Goal: Information Seeking & Learning: Learn about a topic

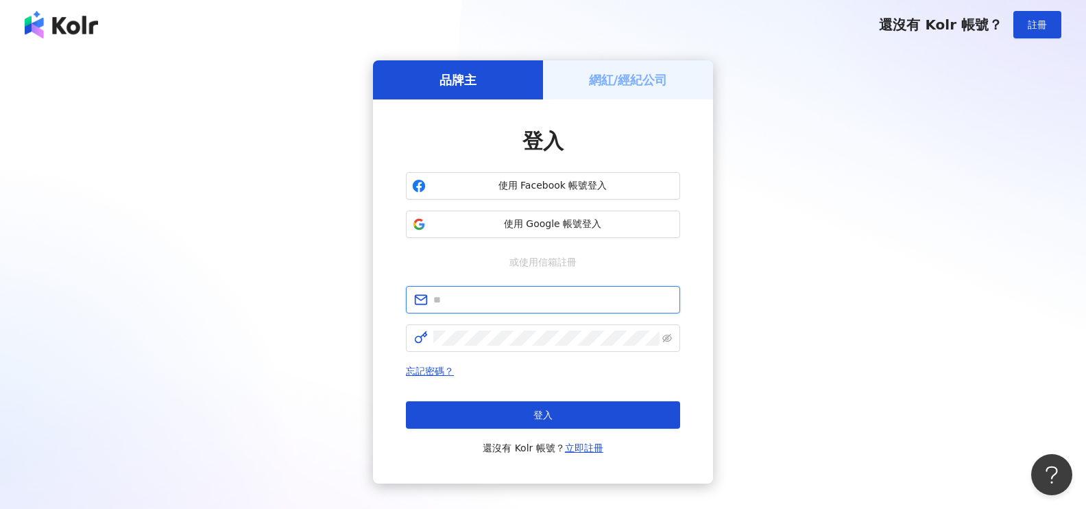
click at [541, 304] on input "text" at bounding box center [552, 299] width 239 height 15
type input "**********"
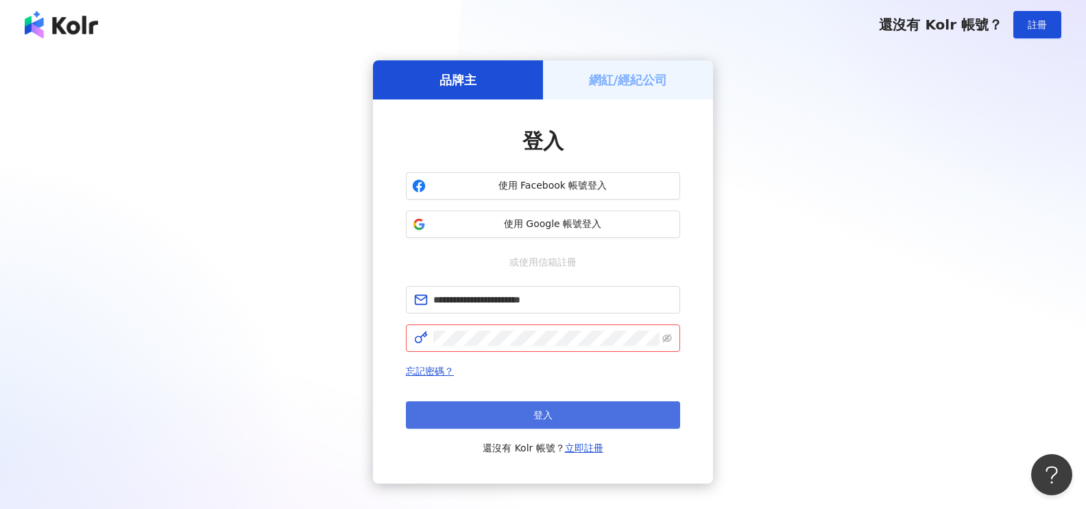
click at [527, 409] on button "登入" at bounding box center [543, 414] width 274 height 27
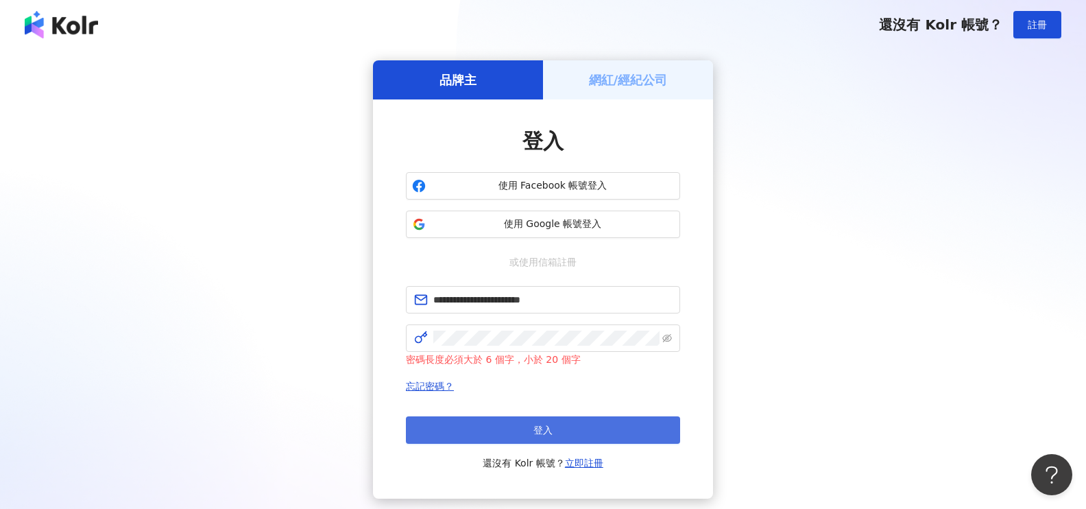
click at [588, 431] on button "登入" at bounding box center [543, 429] width 274 height 27
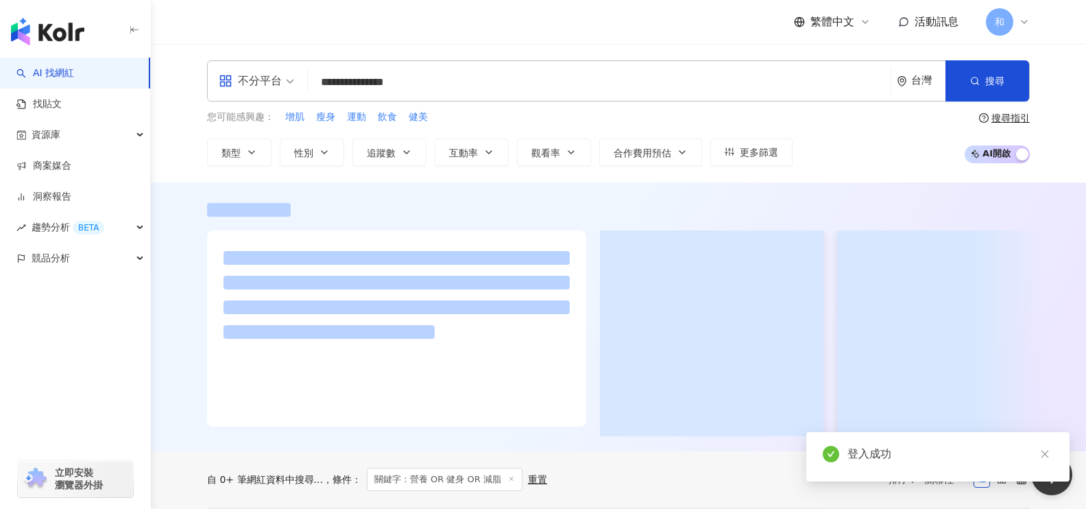
click at [334, 82] on input "**********" at bounding box center [599, 82] width 572 height 26
drag, startPoint x: 320, startPoint y: 79, endPoint x: 584, endPoint y: 78, distance: 264.0
click at [584, 78] on input "**********" at bounding box center [599, 82] width 572 height 26
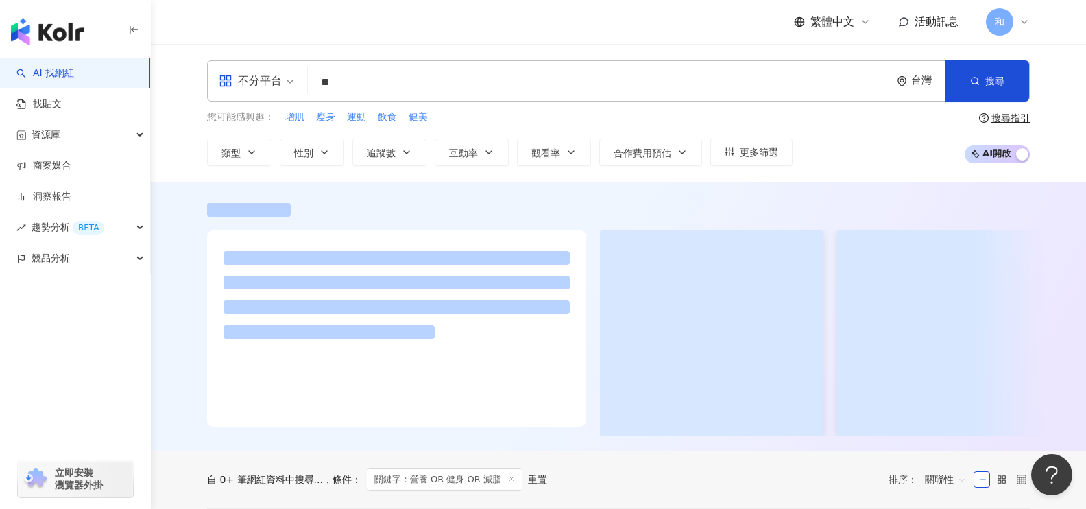
type input "*"
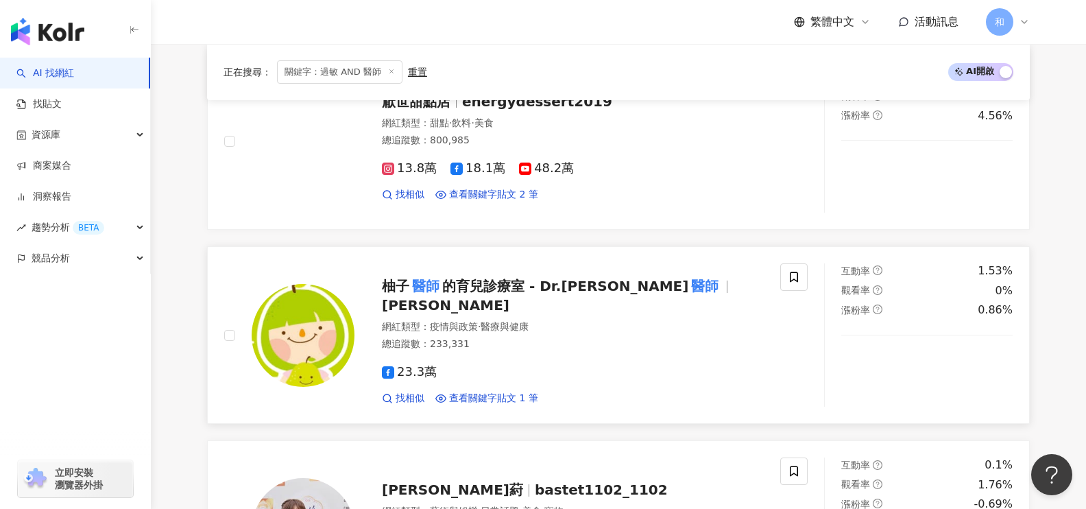
scroll to position [1353, 0]
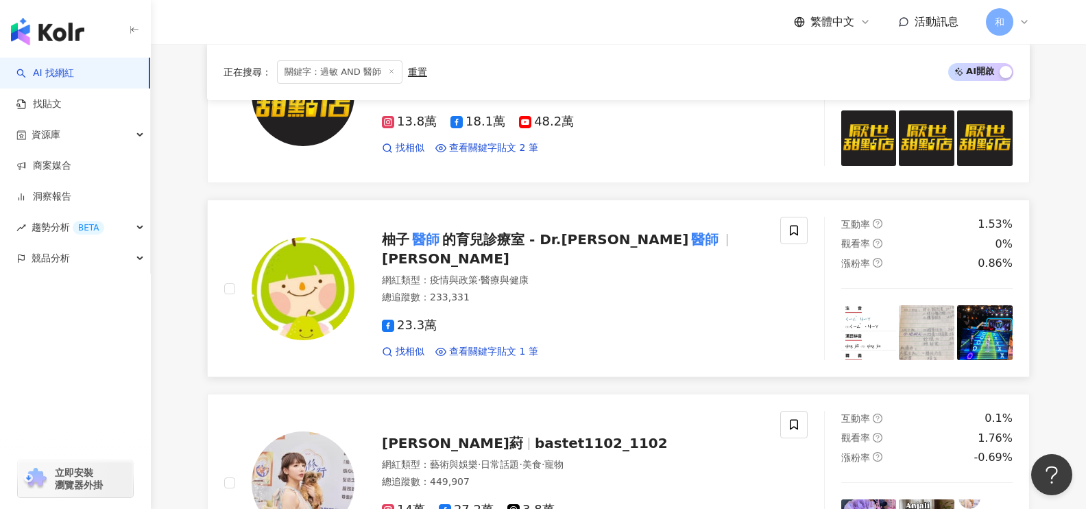
click at [576, 235] on span "的育兒診療室 - Dr.[PERSON_NAME]" at bounding box center [565, 239] width 246 height 16
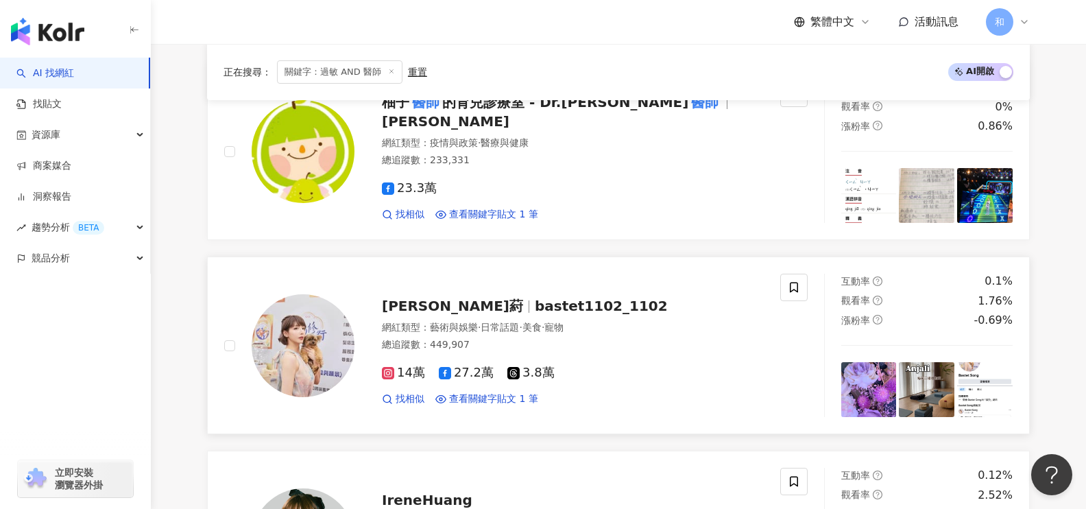
scroll to position [1010, 0]
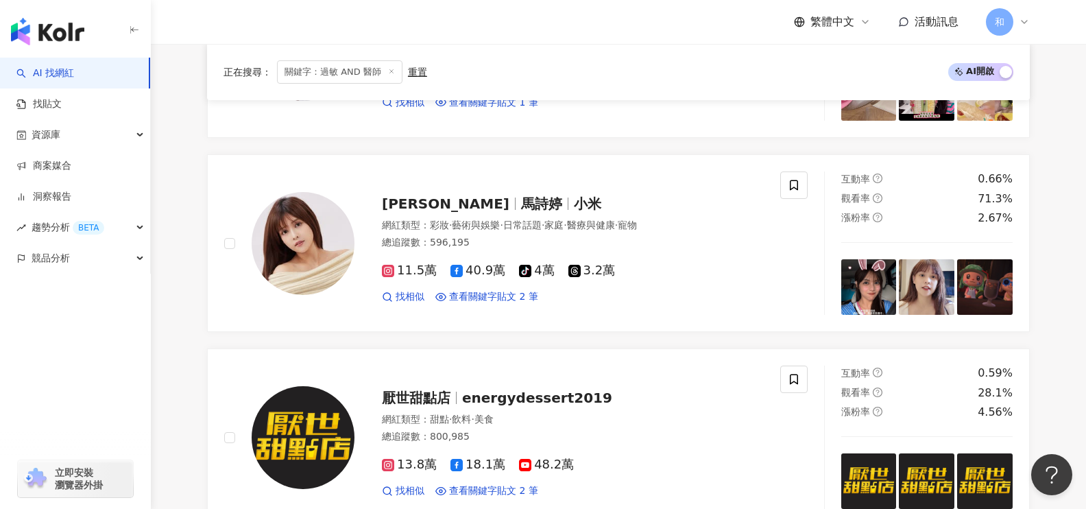
click at [365, 71] on span "關鍵字：過敏 AND 醫師" at bounding box center [339, 71] width 125 height 23
click at [371, 73] on span "關鍵字：過敏 AND 醫師" at bounding box center [339, 71] width 125 height 23
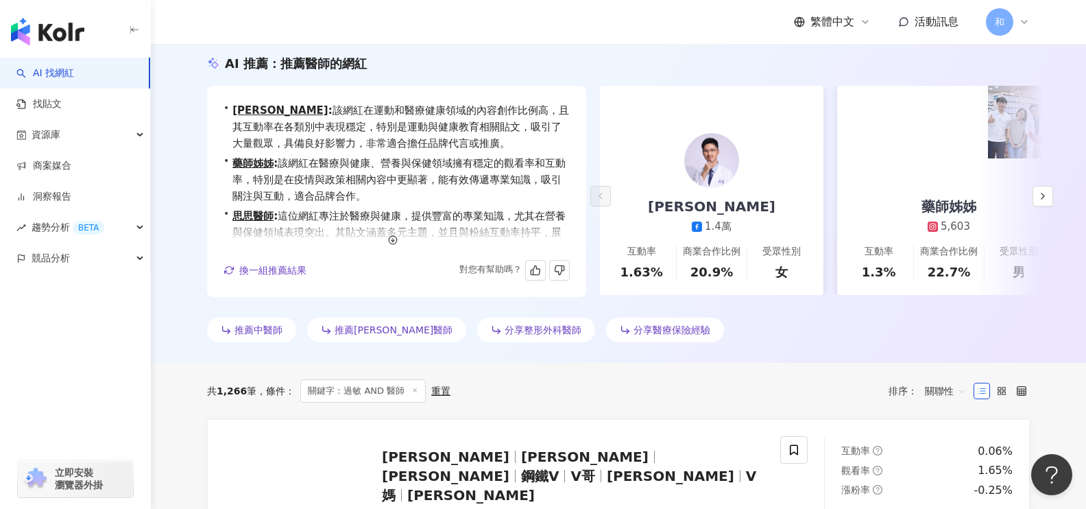
scroll to position [0, 0]
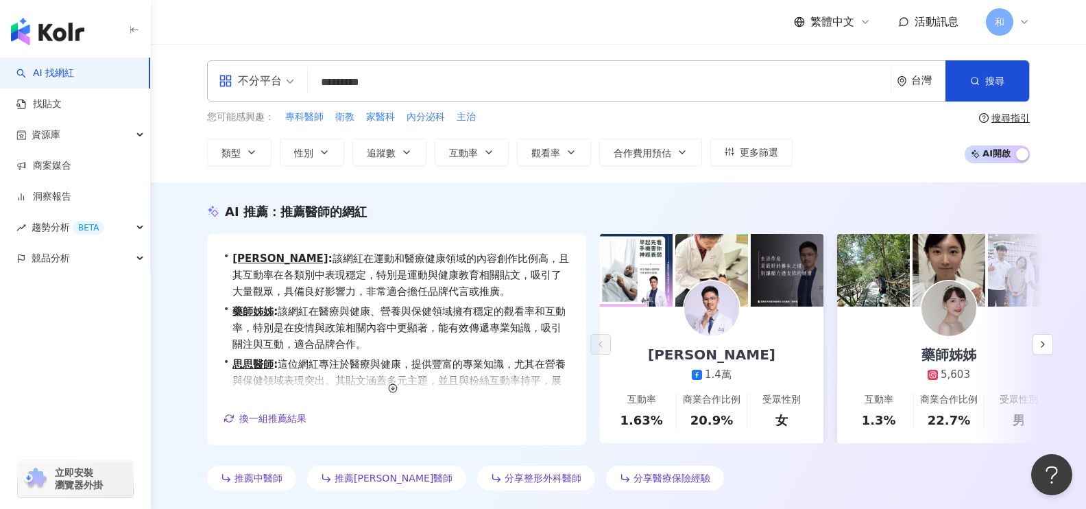
click at [411, 91] on input "*********" at bounding box center [599, 82] width 572 height 26
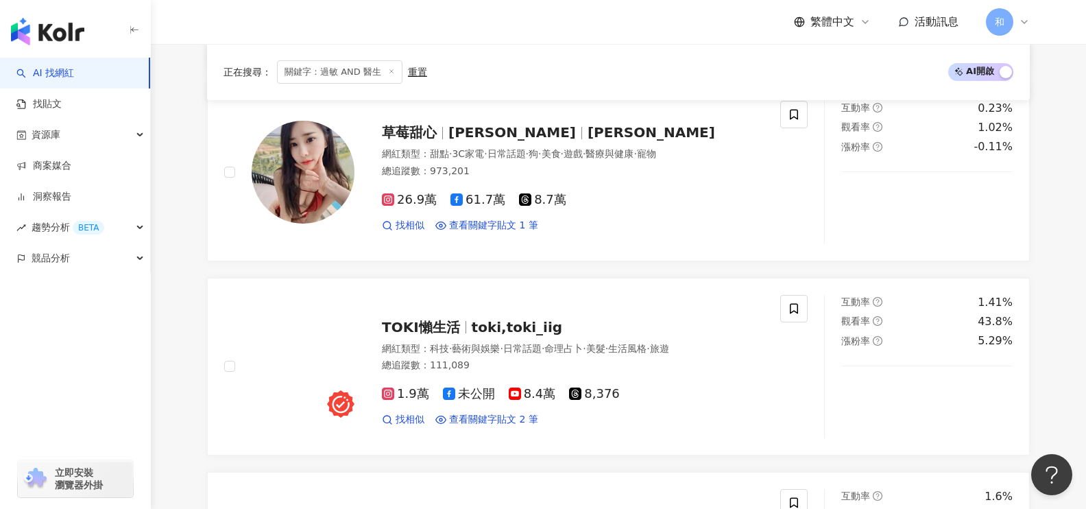
scroll to position [1714, 0]
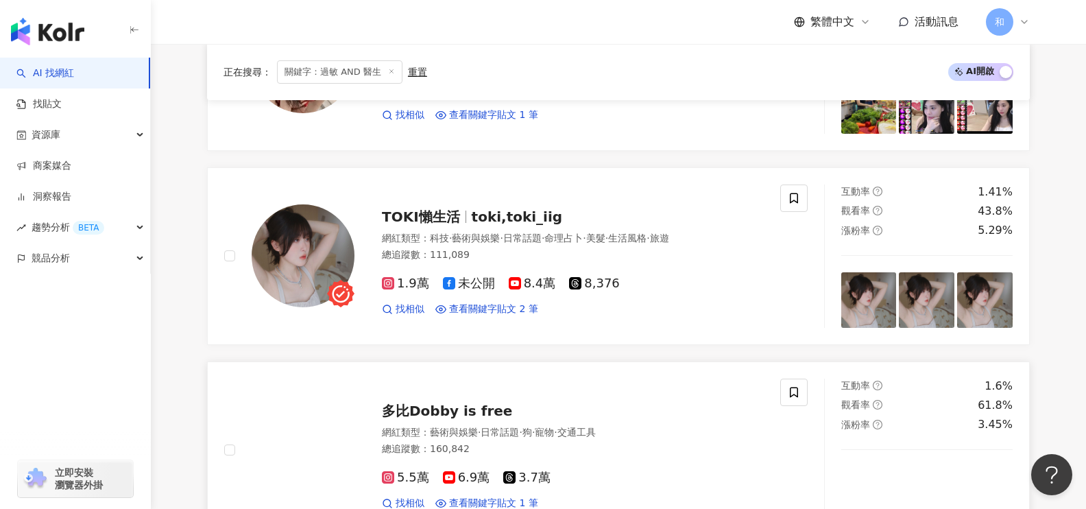
type input "*********"
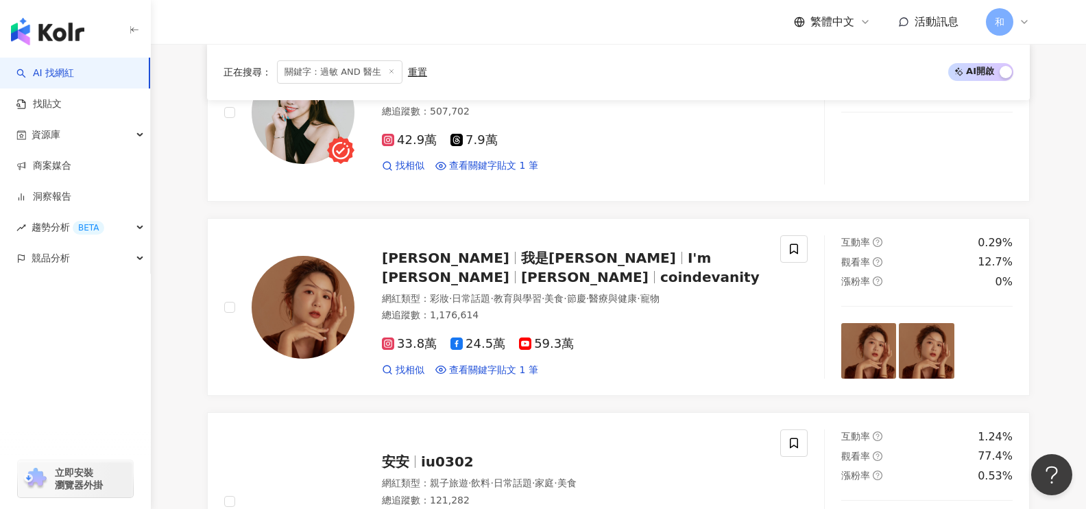
scroll to position [686, 0]
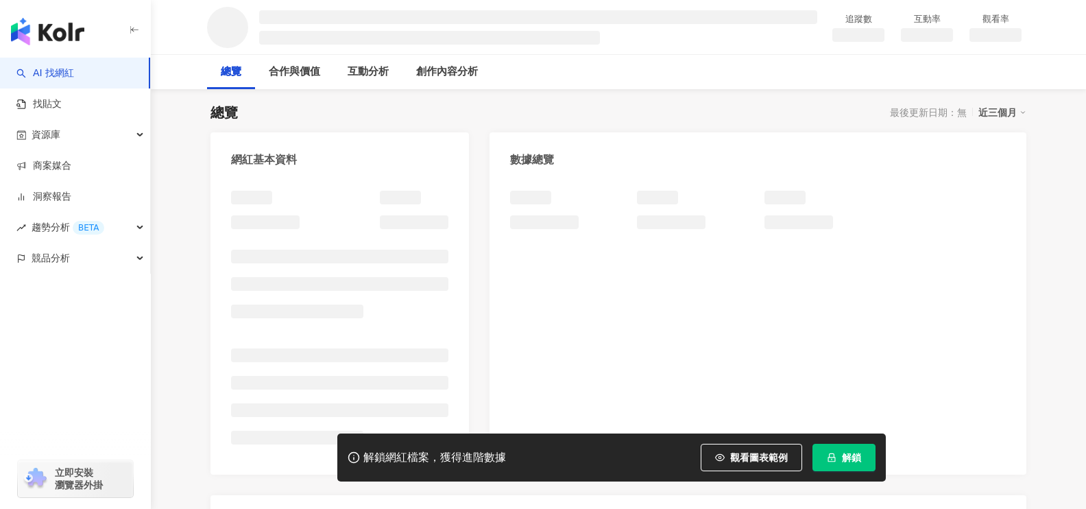
scroll to position [274, 0]
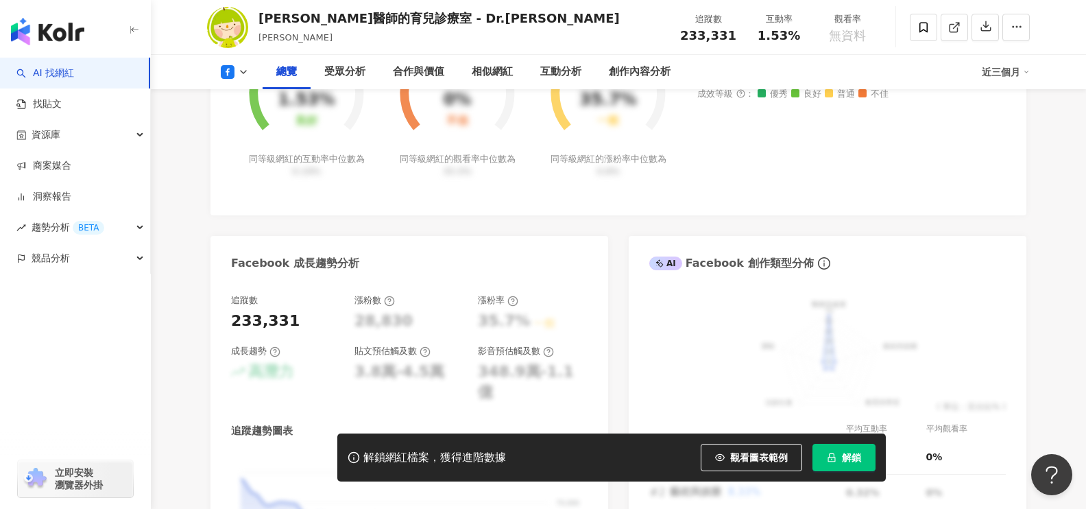
scroll to position [411, 0]
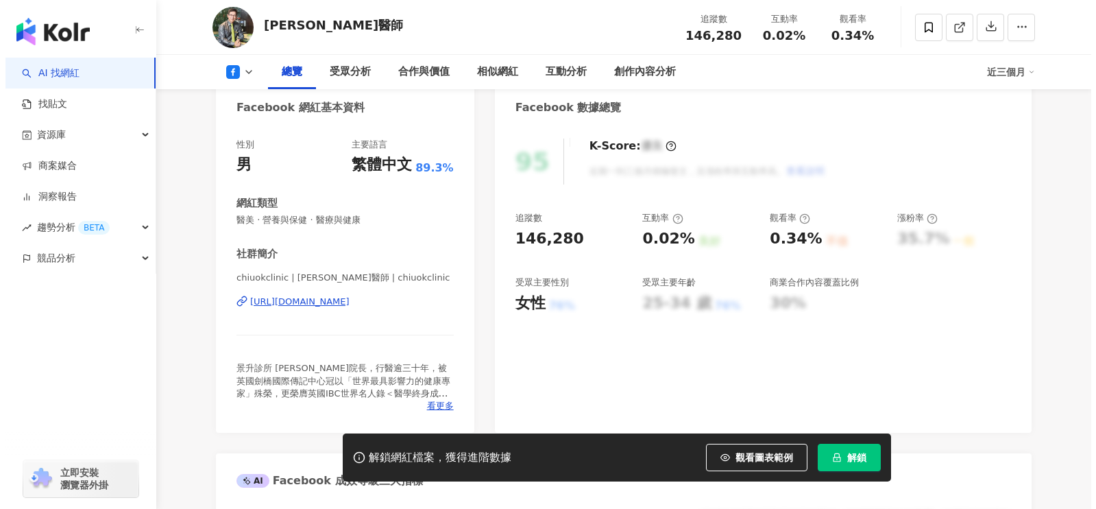
scroll to position [137, 0]
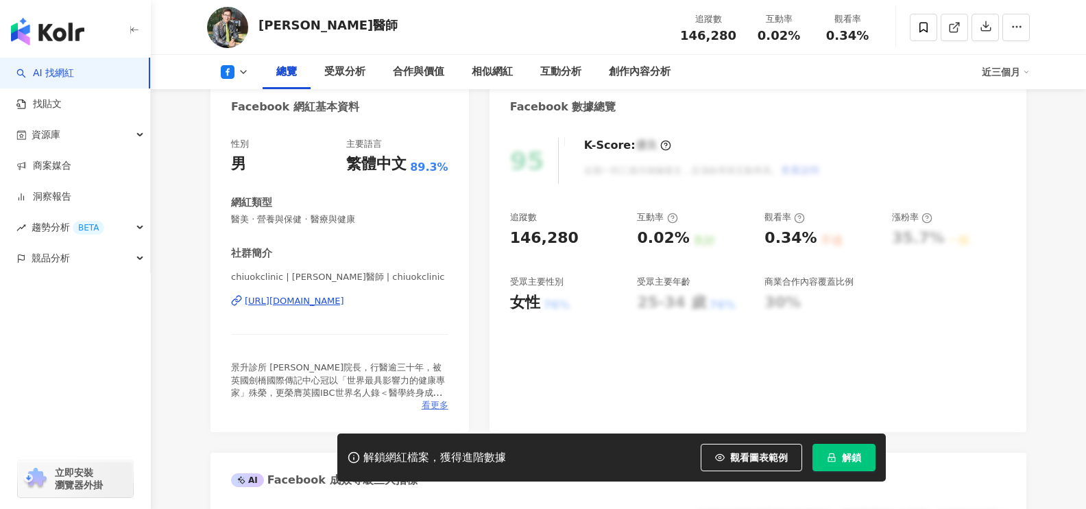
click at [431, 405] on span "看更多" at bounding box center [435, 405] width 27 height 12
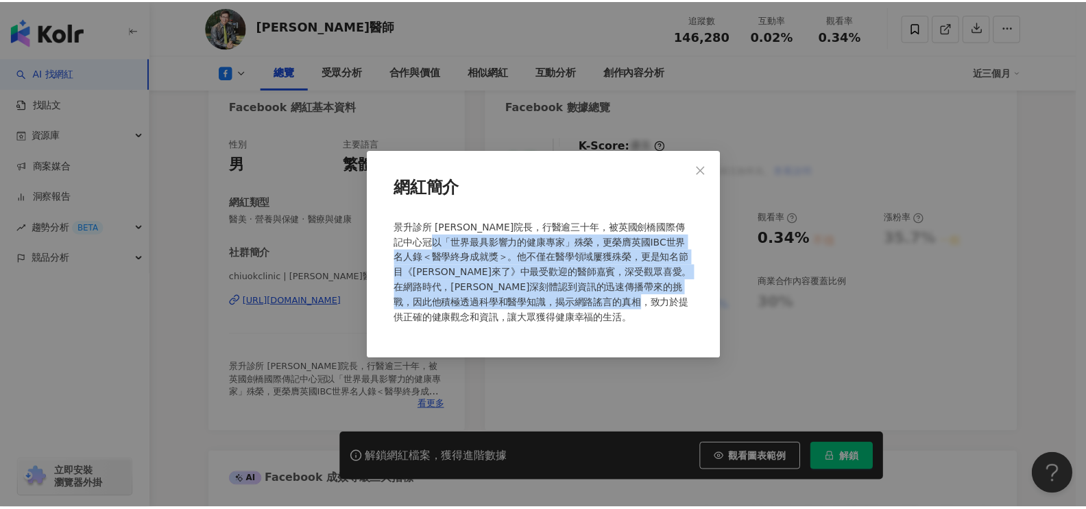
scroll to position [0, 0]
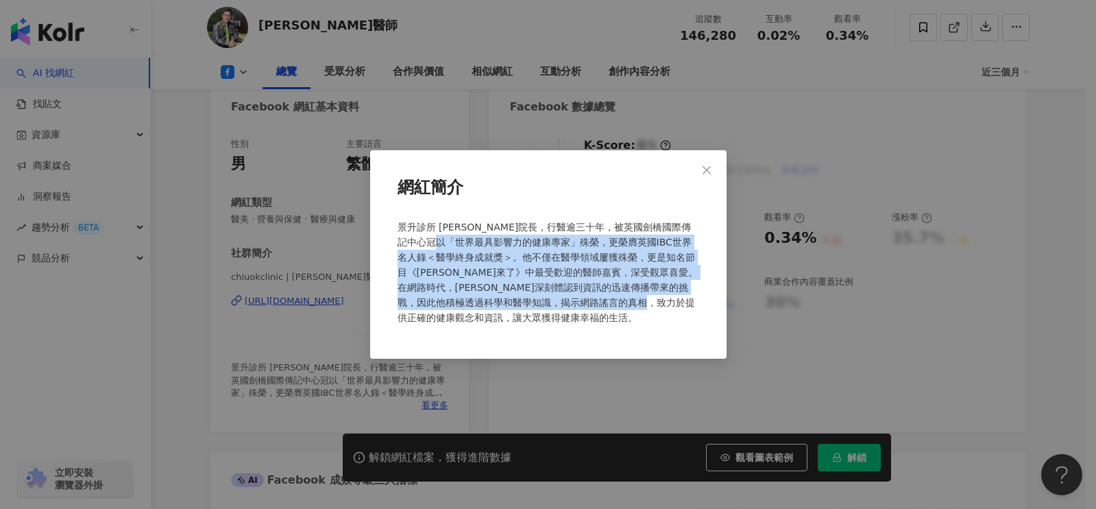
drag, startPoint x: 475, startPoint y: 253, endPoint x: 557, endPoint y: 333, distance: 113.9
click at [557, 333] on div "景升診所 [PERSON_NAME]院長，行醫逾三十年，被英國劍橋國際傳記中心冠以「世界最具影響力的健康專家」殊榮，更榮膺英國IBC世界名人錄＜醫學終身成就獎…" at bounding box center [548, 278] width 313 height 128
click at [713, 165] on span "Close" at bounding box center [706, 170] width 27 height 11
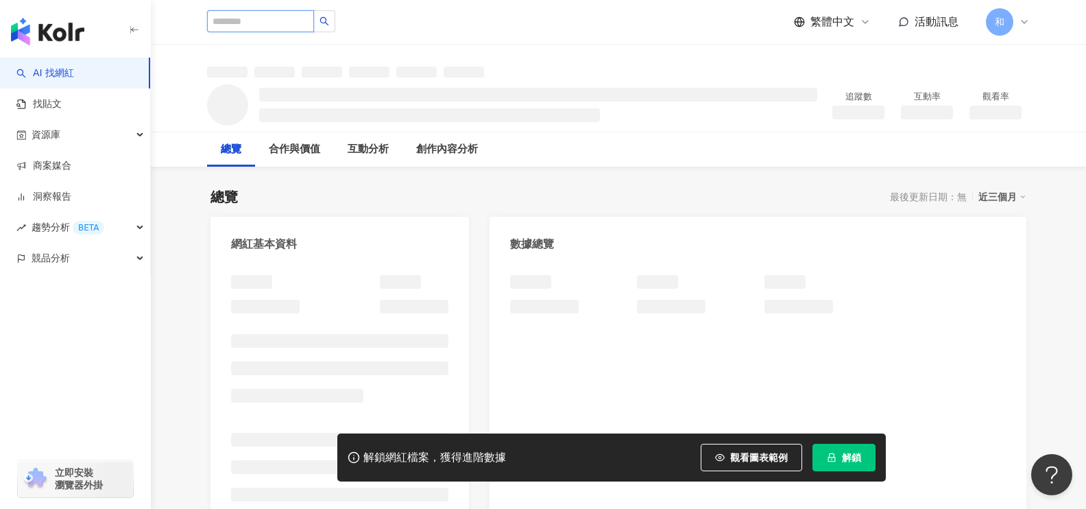
click at [260, 15] on input "search" at bounding box center [260, 21] width 107 height 22
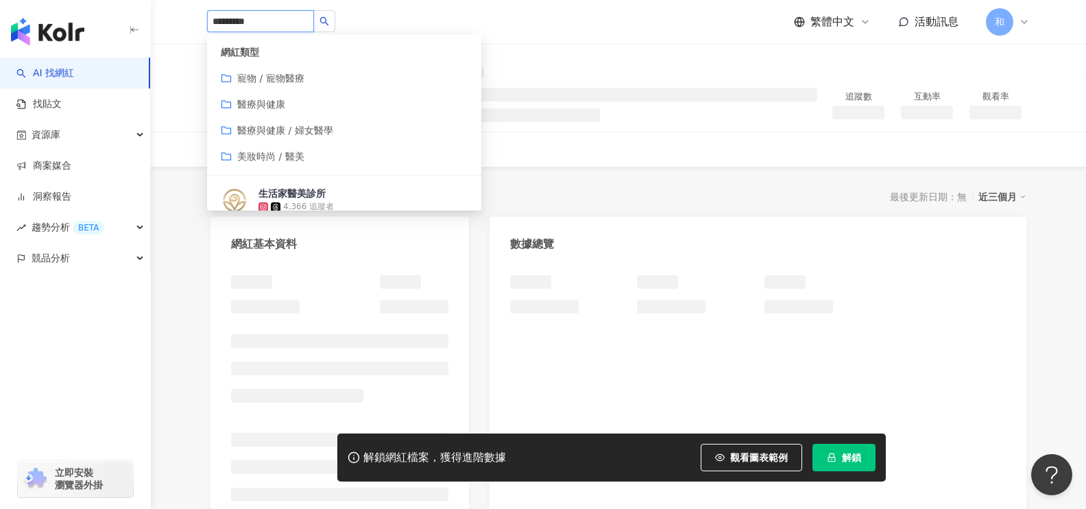
type input "*********"
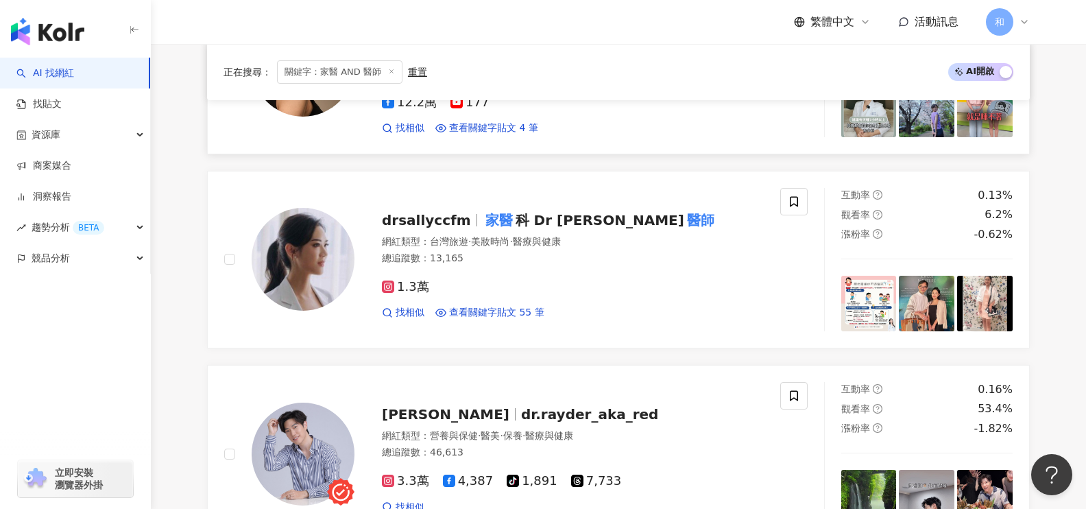
scroll to position [625, 0]
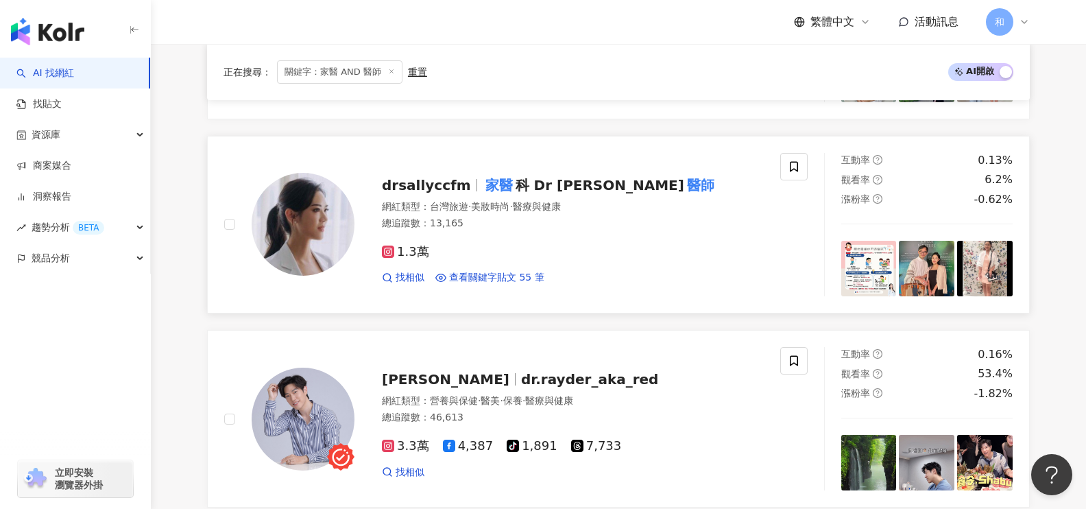
click at [498, 177] on mark "家醫" at bounding box center [499, 185] width 33 height 22
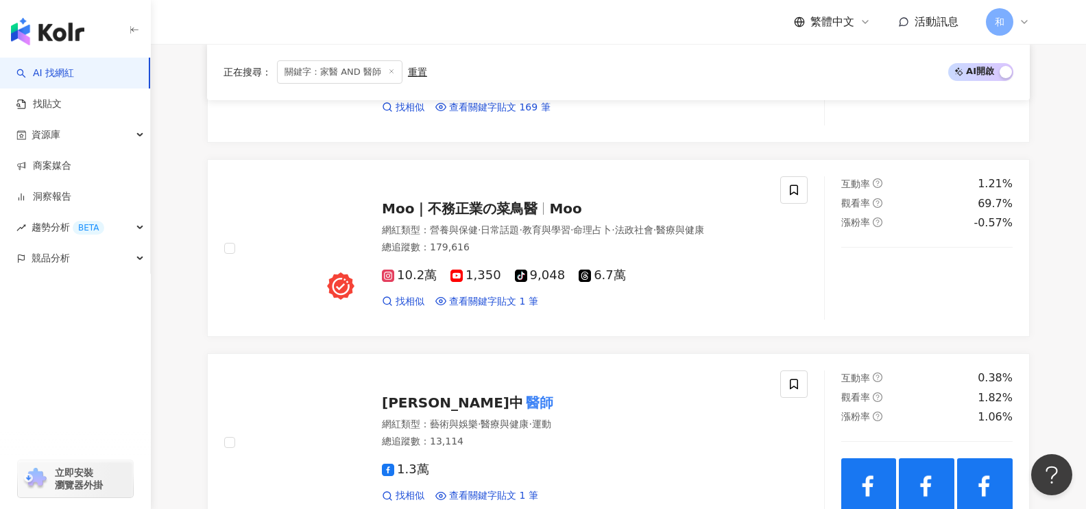
scroll to position [1380, 0]
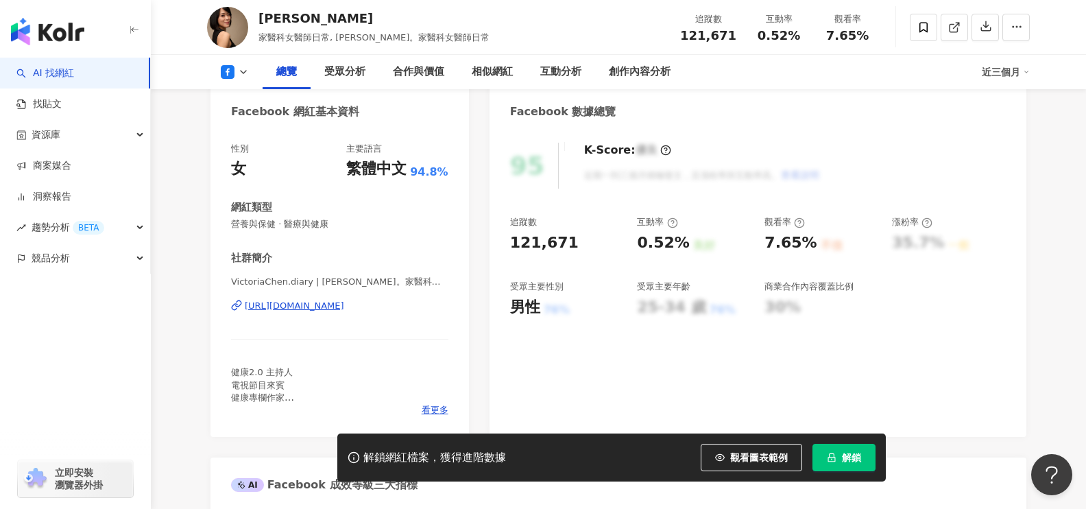
scroll to position [137, 0]
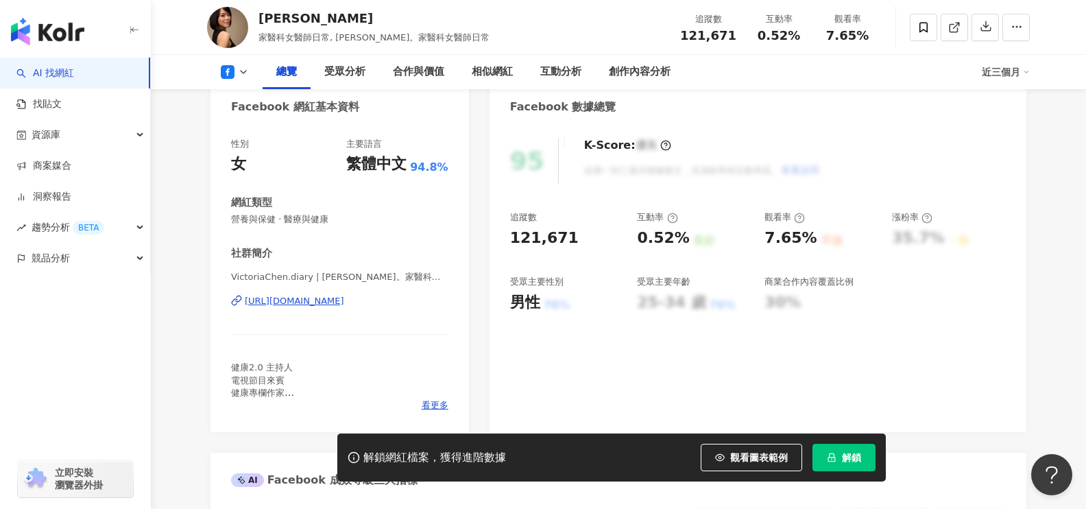
click at [344, 304] on div "https://www.facebook.com/440630152711434" at bounding box center [294, 301] width 99 height 12
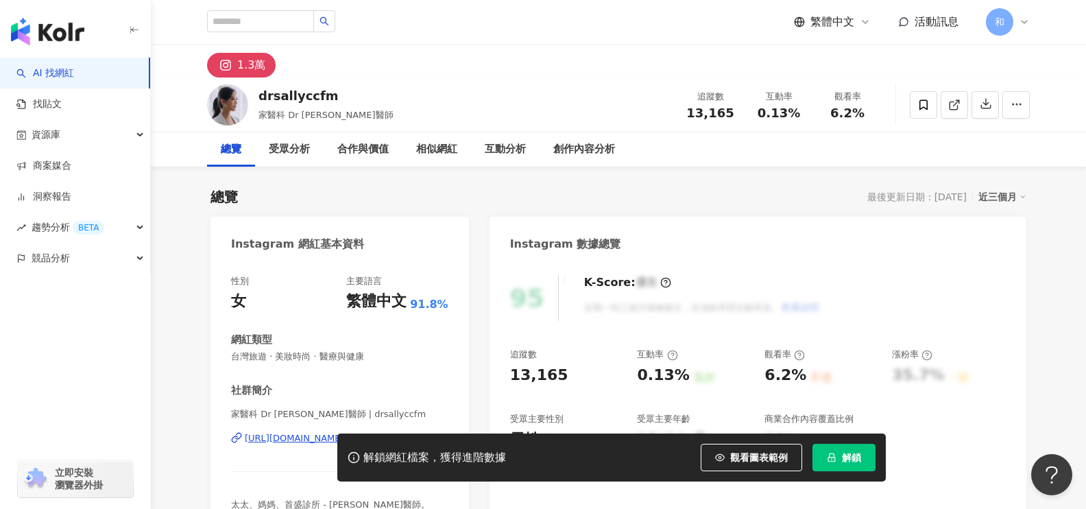
scroll to position [137, 0]
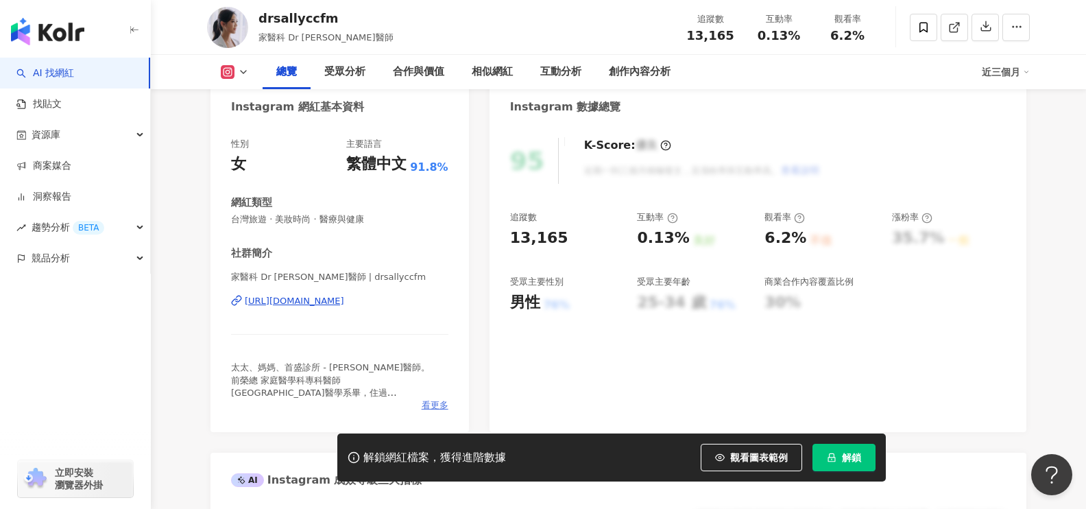
click at [435, 402] on span "看更多" at bounding box center [435, 405] width 27 height 12
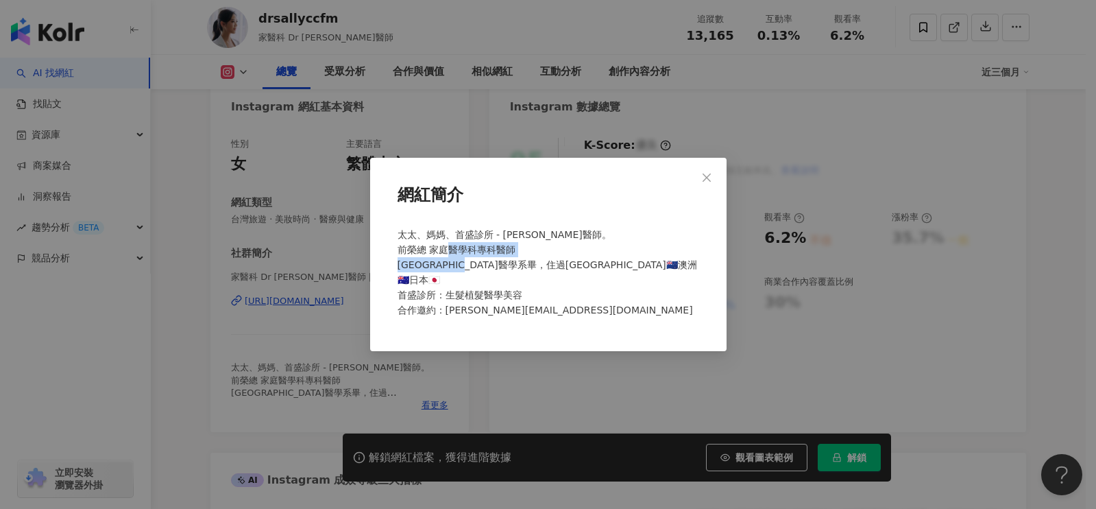
drag, startPoint x: 428, startPoint y: 275, endPoint x: 581, endPoint y: 274, distance: 152.9
click at [581, 274] on span "太太、媽媽、首盛診所 - 莎莉醫師。 前榮總 家庭醫學科專科醫師 澳洲墨爾本大學醫學系畢，住過紐西蘭🇳🇿澳洲🇦🇺日本🇯🇵 首盛診所：生髮植髮醫學美容 合作邀約…" at bounding box center [548, 272] width 300 height 86
click at [706, 183] on icon "close" at bounding box center [706, 177] width 11 height 11
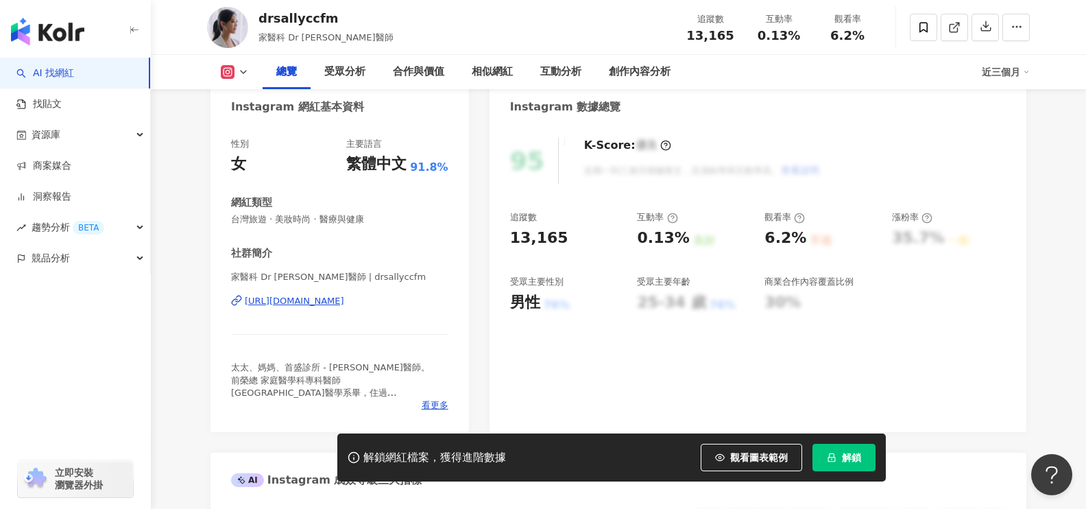
click at [308, 305] on div "https://www.instagram.com/drsallyccfm/" at bounding box center [294, 301] width 99 height 12
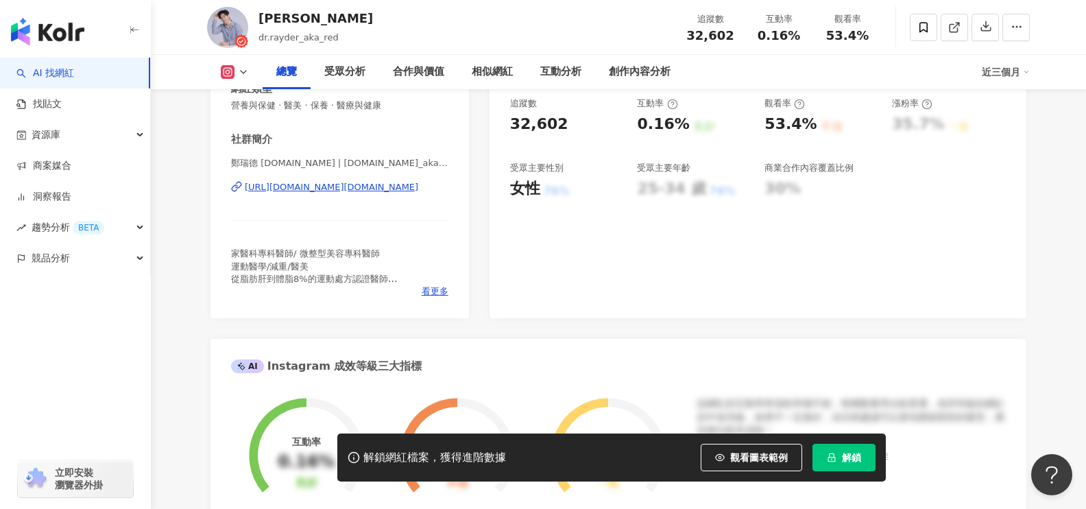
scroll to position [137, 0]
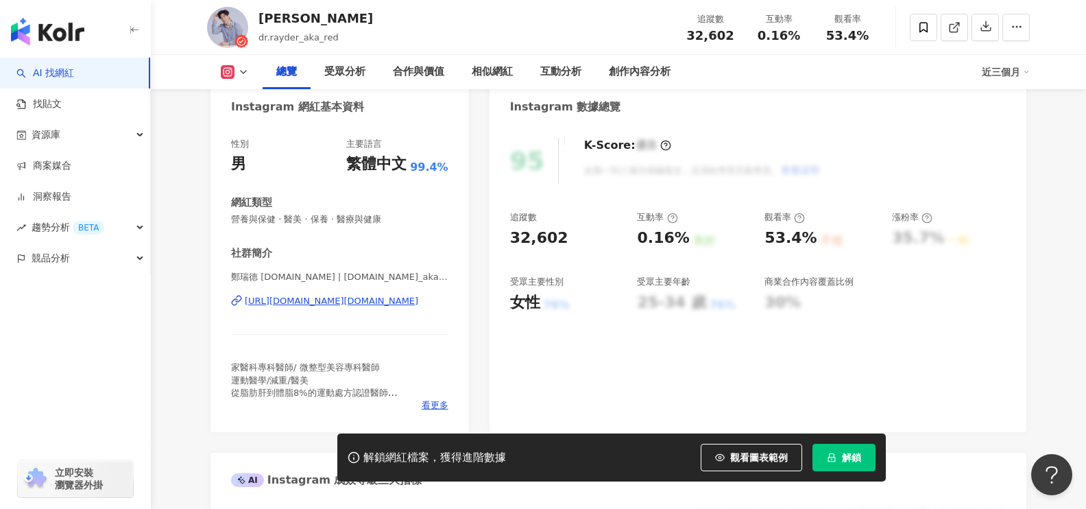
click at [368, 303] on div "[URL][DOMAIN_NAME][DOMAIN_NAME]" at bounding box center [331, 301] width 173 height 12
